Goal: Find specific page/section: Find specific page/section

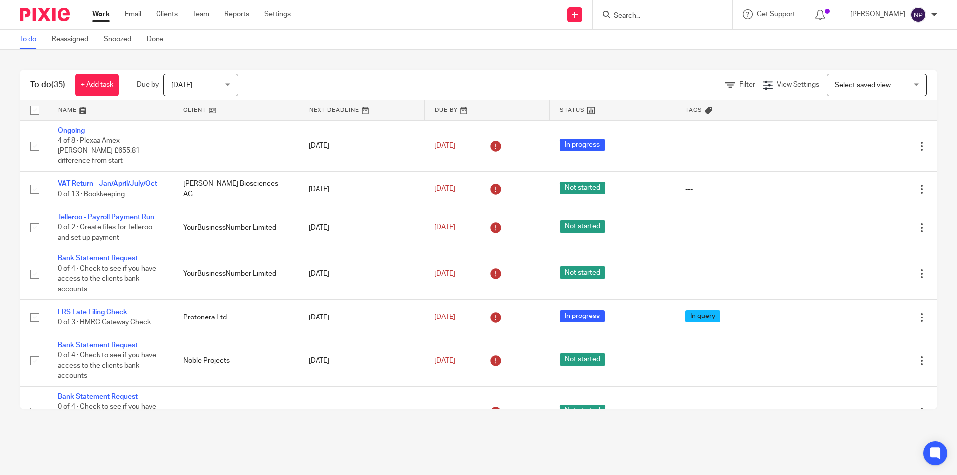
click at [674, 13] on input "Search" at bounding box center [658, 16] width 90 height 9
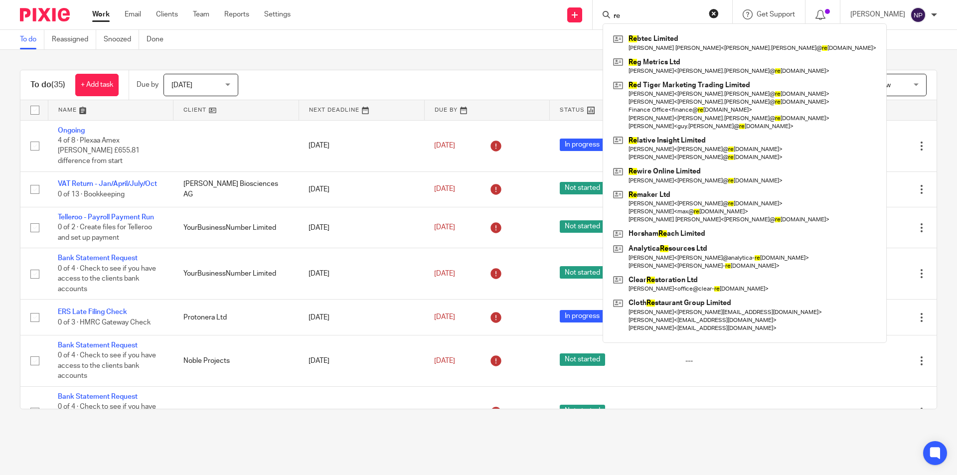
type input "r"
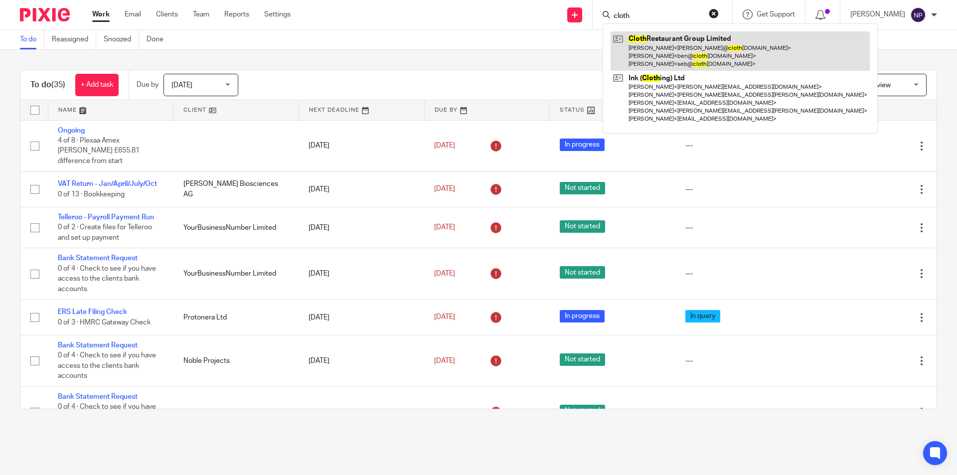
type input "cloth"
click at [713, 50] on link at bounding box center [740, 50] width 259 height 39
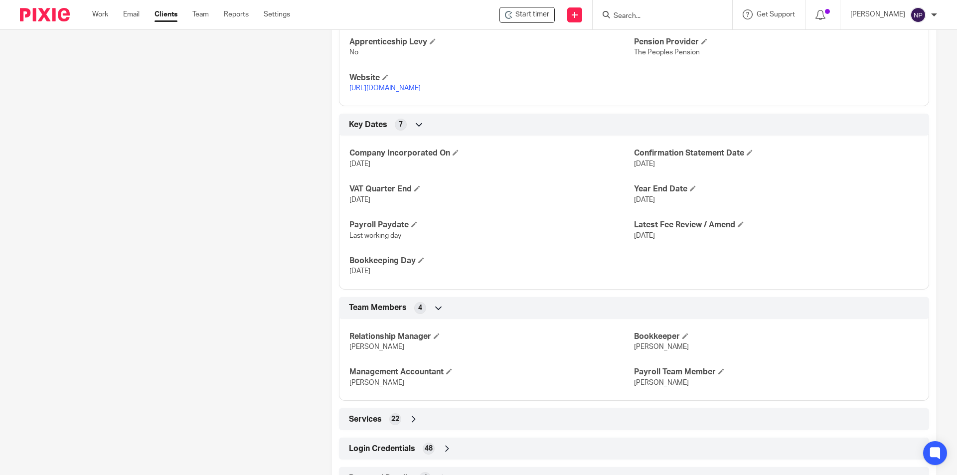
scroll to position [578, 0]
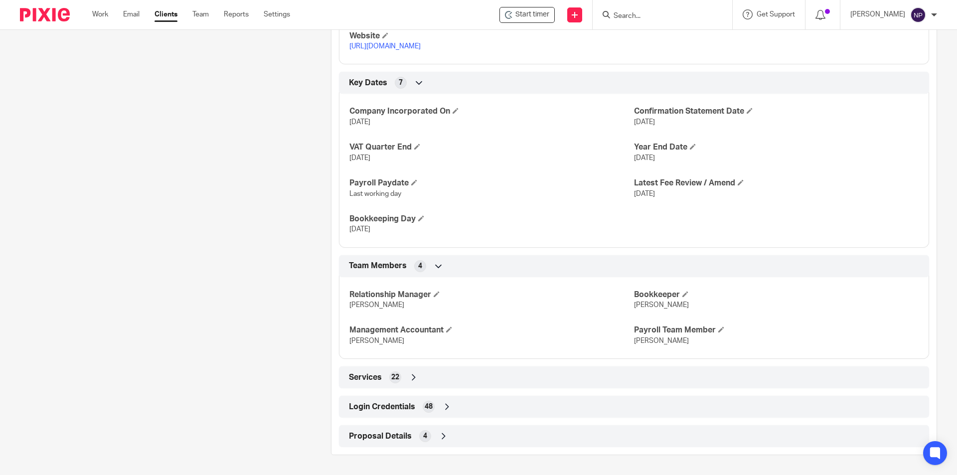
click at [536, 397] on div "Login Credentials 48" at bounding box center [634, 407] width 590 height 22
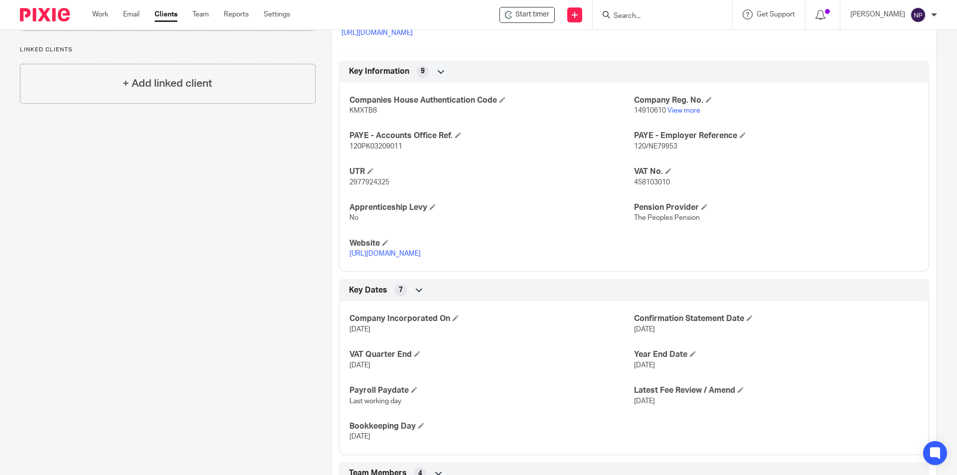
scroll to position [262, 0]
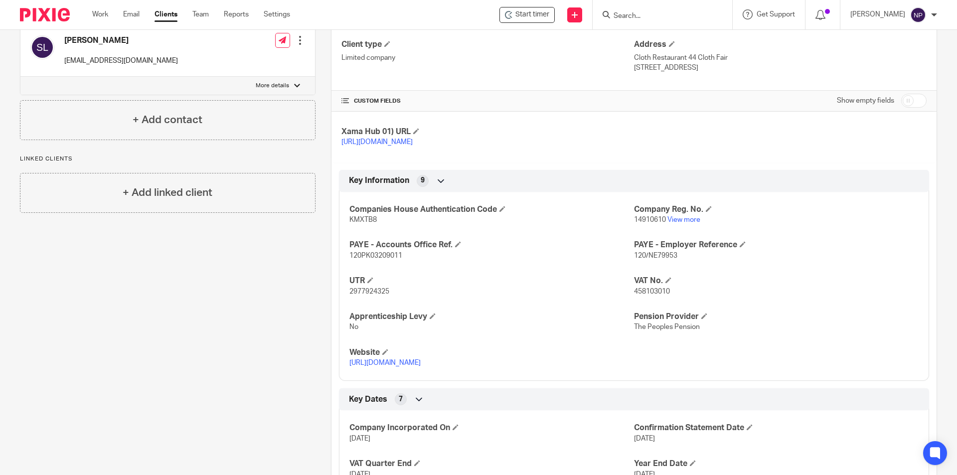
click at [628, 12] on input "Search" at bounding box center [658, 16] width 90 height 9
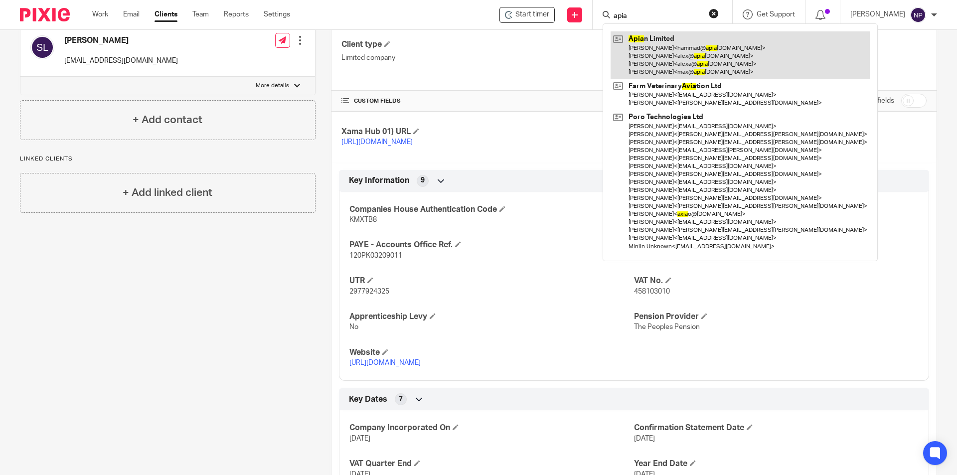
type input "apia"
click at [702, 64] on link at bounding box center [740, 54] width 259 height 47
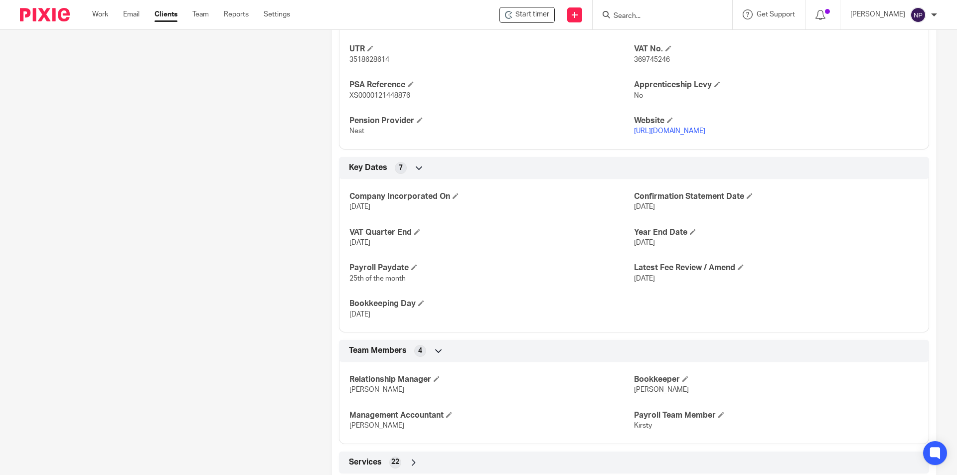
scroll to position [599, 0]
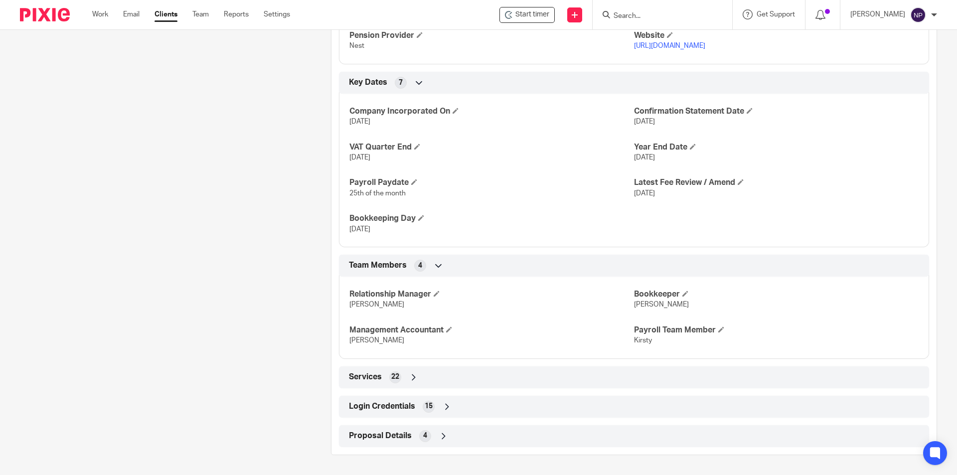
click at [502, 401] on div "Login Credentials 15" at bounding box center [633, 406] width 575 height 17
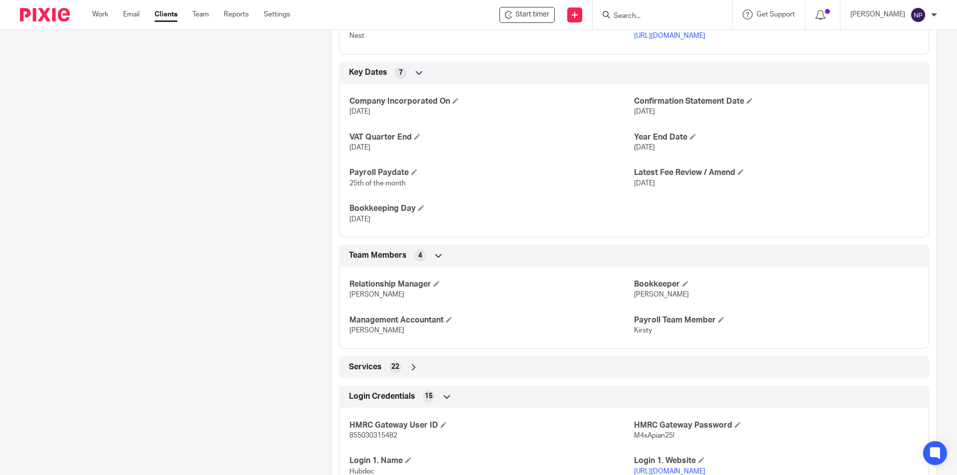
scroll to position [895, 0]
